Goal: Information Seeking & Learning: Learn about a topic

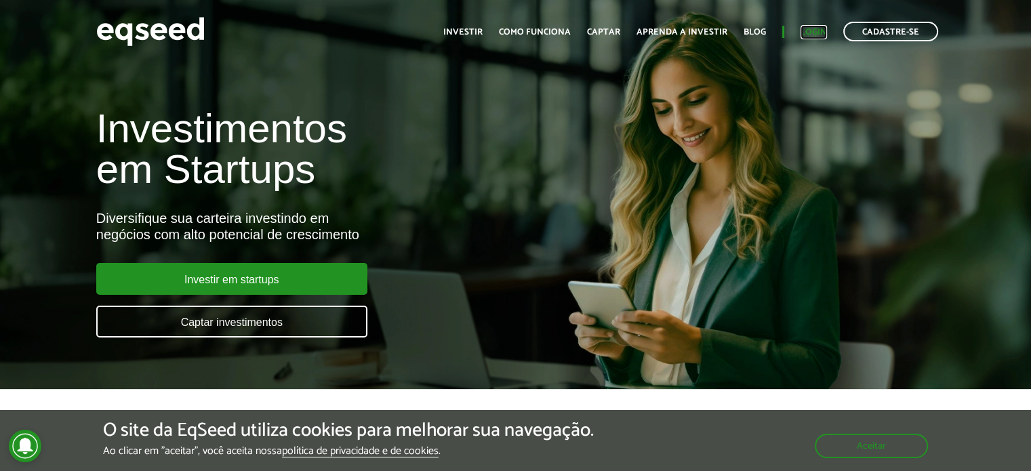
click at [811, 33] on link "Login" at bounding box center [814, 32] width 26 height 9
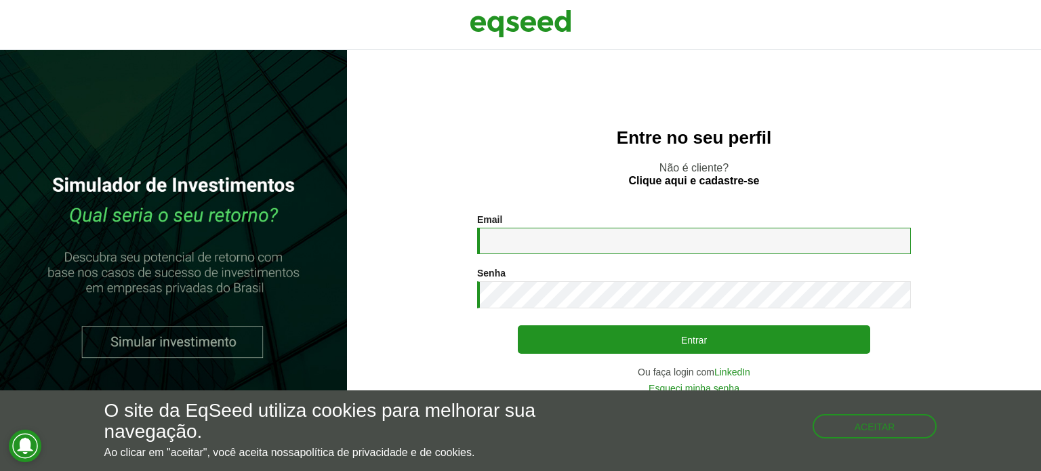
click at [570, 249] on input "Email *" at bounding box center [694, 241] width 434 height 26
click at [758, 241] on input "Email *" at bounding box center [694, 241] width 434 height 26
click at [885, 436] on button "Aceitar" at bounding box center [876, 425] width 122 height 22
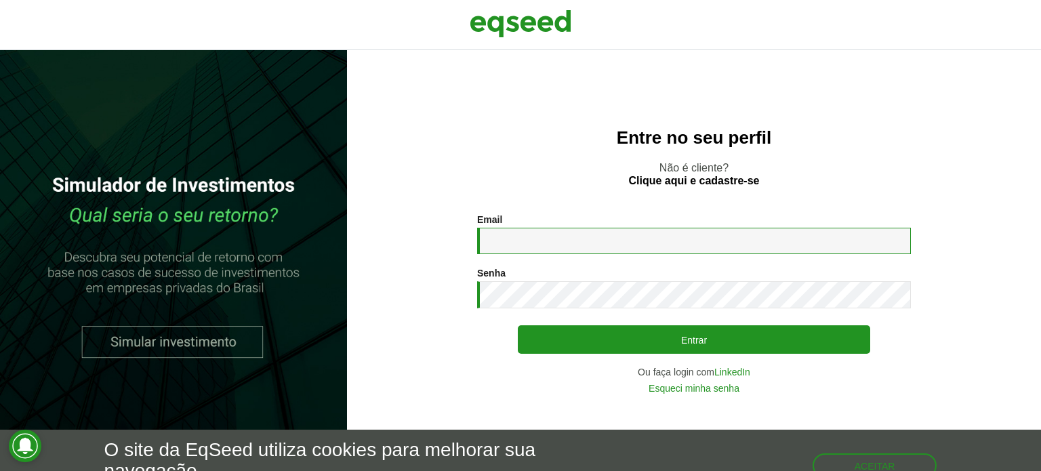
click at [526, 243] on input "Email *" at bounding box center [694, 241] width 434 height 26
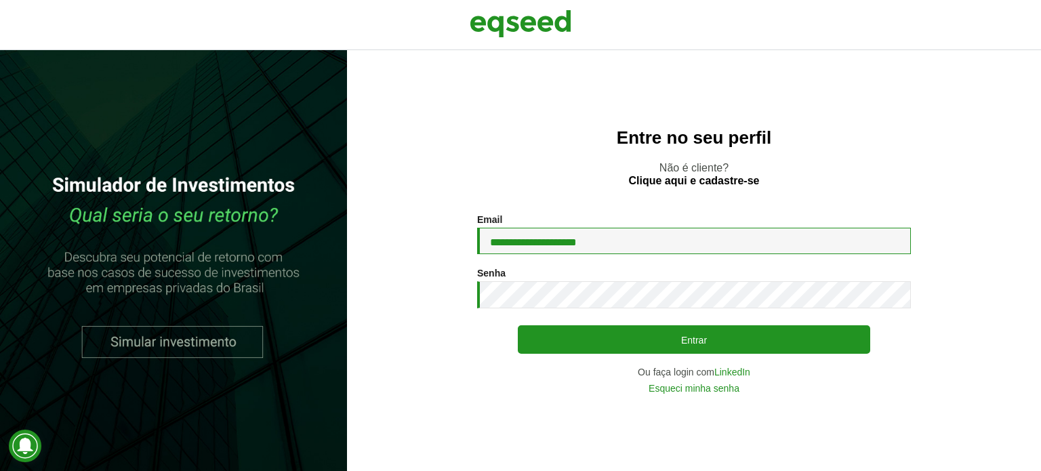
type input "**********"
click at [518, 325] on button "Entrar" at bounding box center [694, 339] width 352 height 28
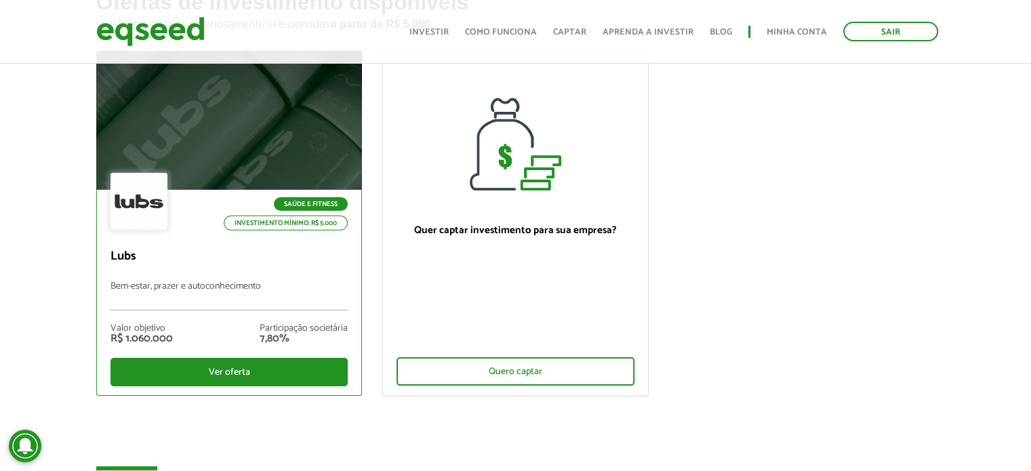
scroll to position [136, 0]
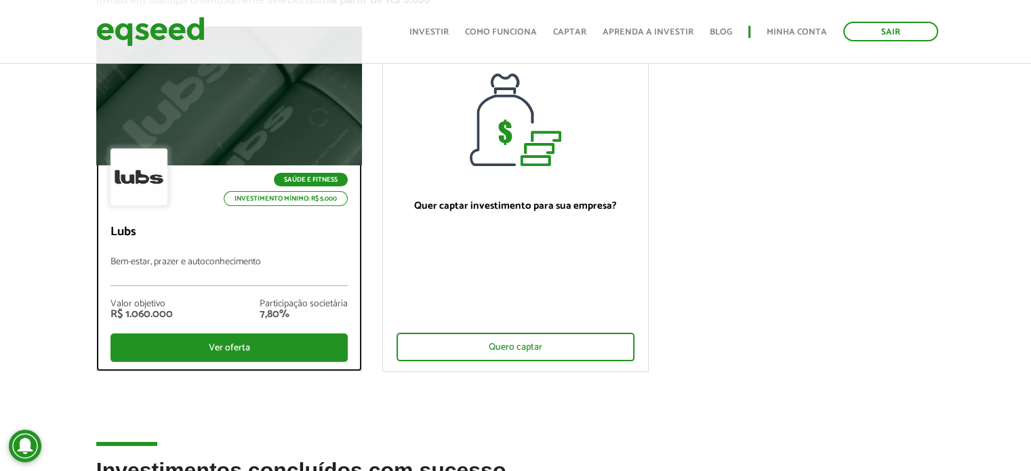
click at [161, 157] on div at bounding box center [138, 176] width 57 height 57
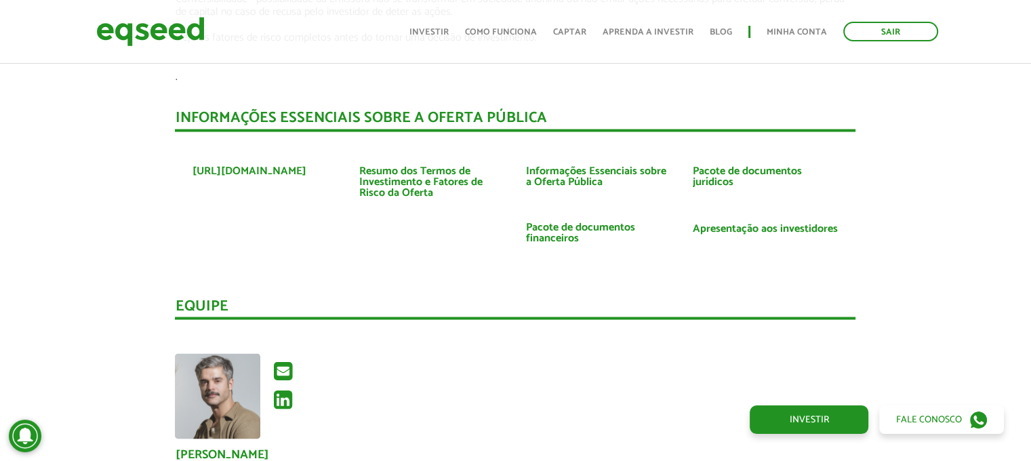
scroll to position [2440, 0]
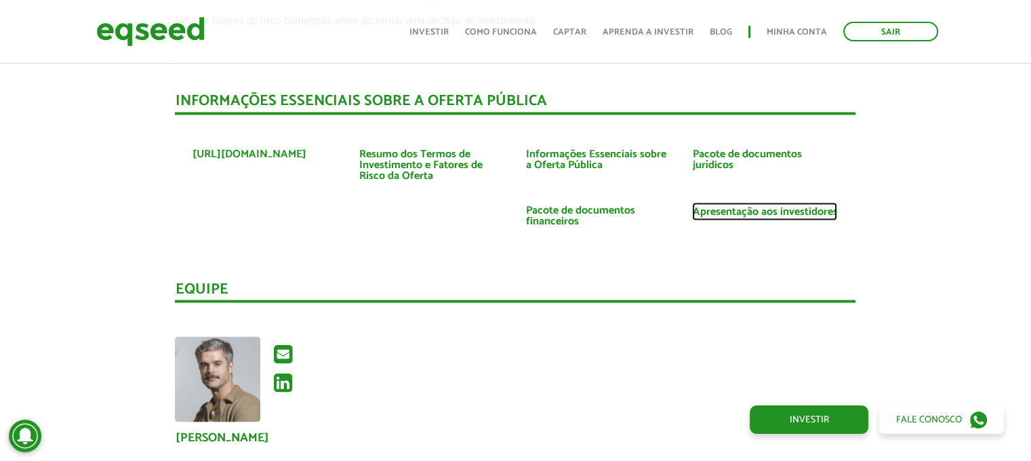
click at [752, 206] on link "Apresentação aos investidores" at bounding box center [764, 211] width 145 height 11
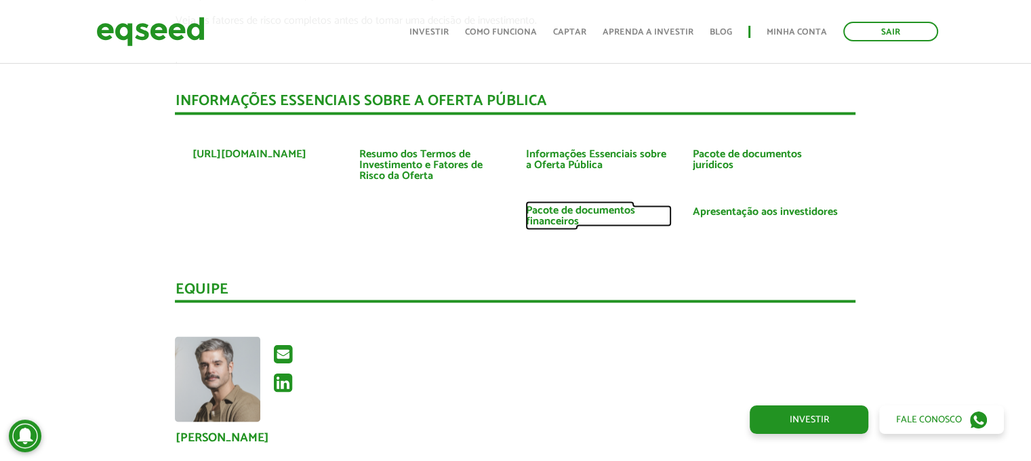
click at [559, 205] on link "Pacote de documentos financeiros" at bounding box center [598, 216] width 146 height 22
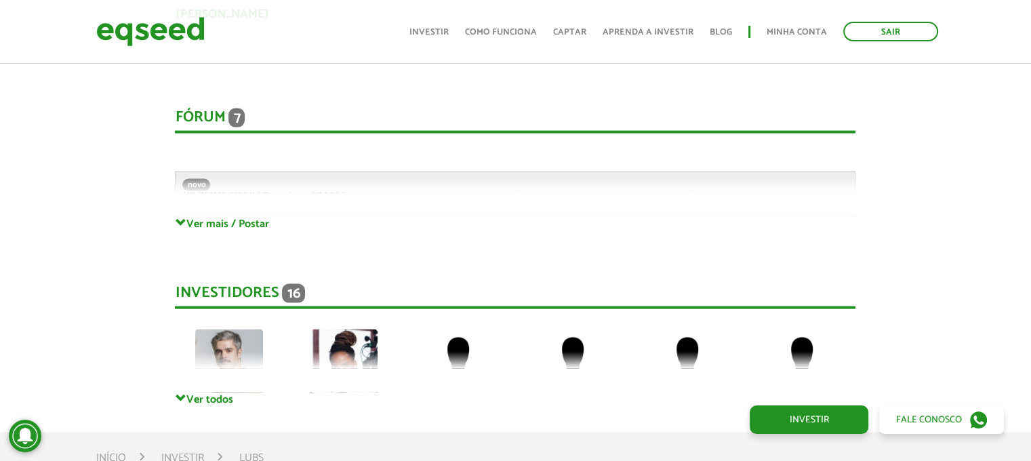
scroll to position [2982, 0]
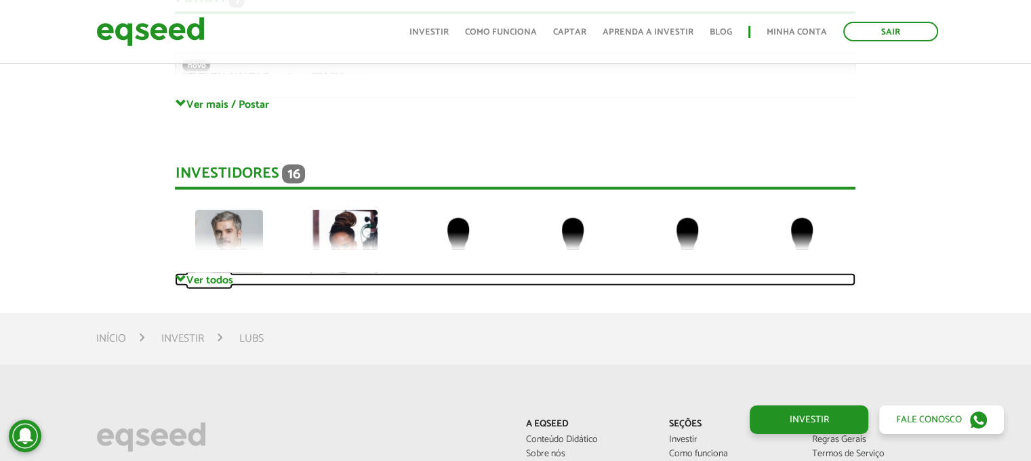
click at [198, 273] on link "Ver todos" at bounding box center [515, 279] width 681 height 13
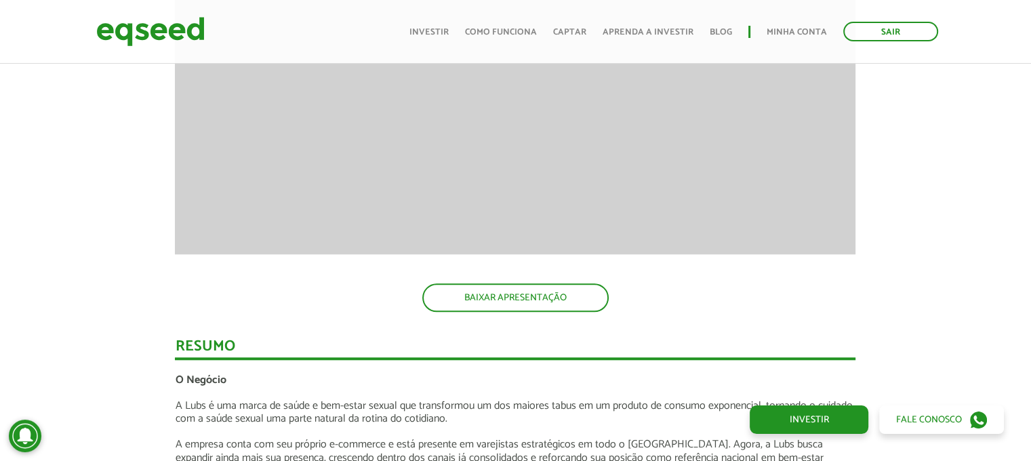
scroll to position [1220, 0]
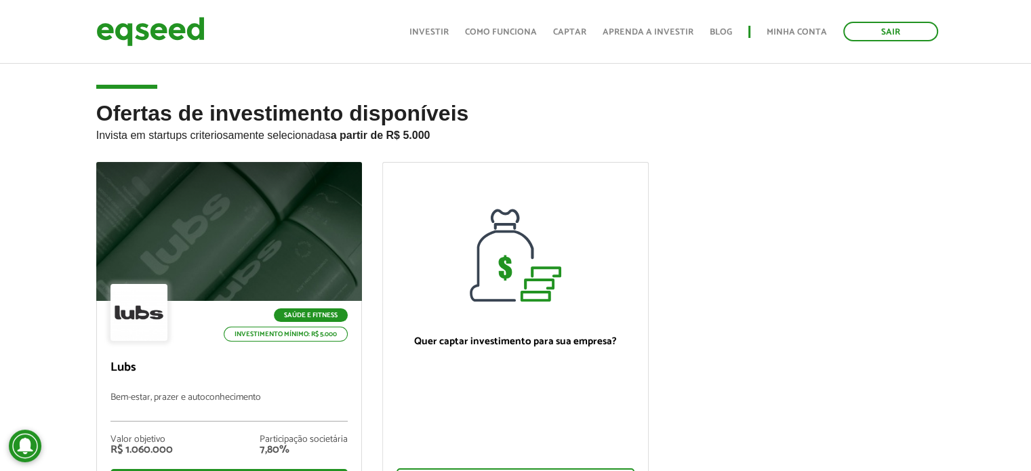
scroll to position [136, 0]
